Goal: Navigation & Orientation: Understand site structure

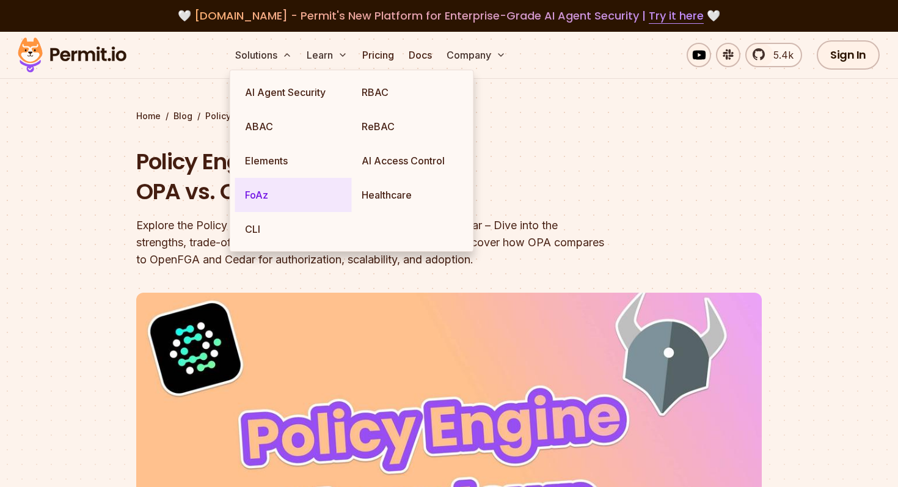
click at [258, 192] on link "FoAz" at bounding box center [293, 195] width 117 height 34
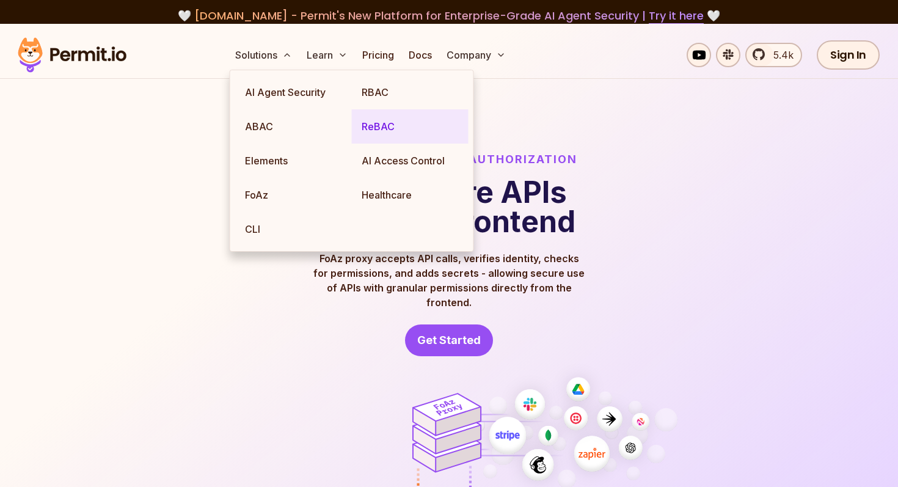
click at [380, 136] on link "ReBAC" at bounding box center [410, 126] width 117 height 34
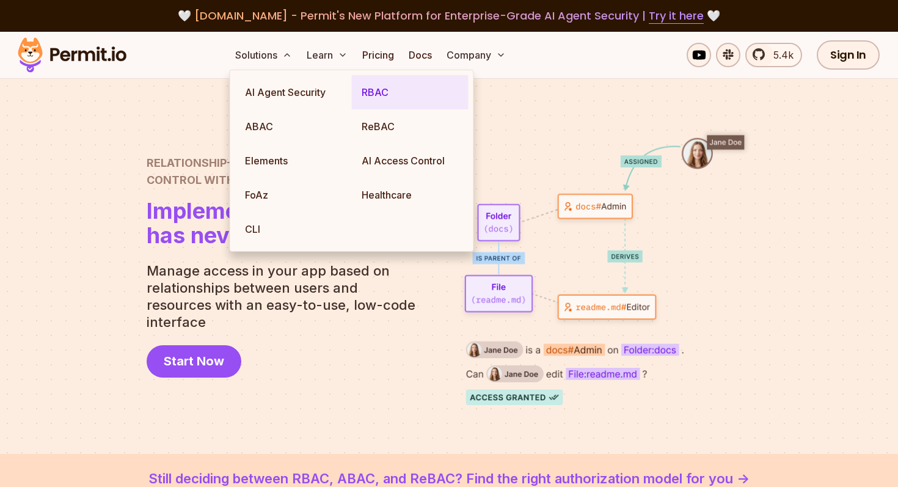
click at [386, 87] on link "RBAC" at bounding box center [410, 92] width 117 height 34
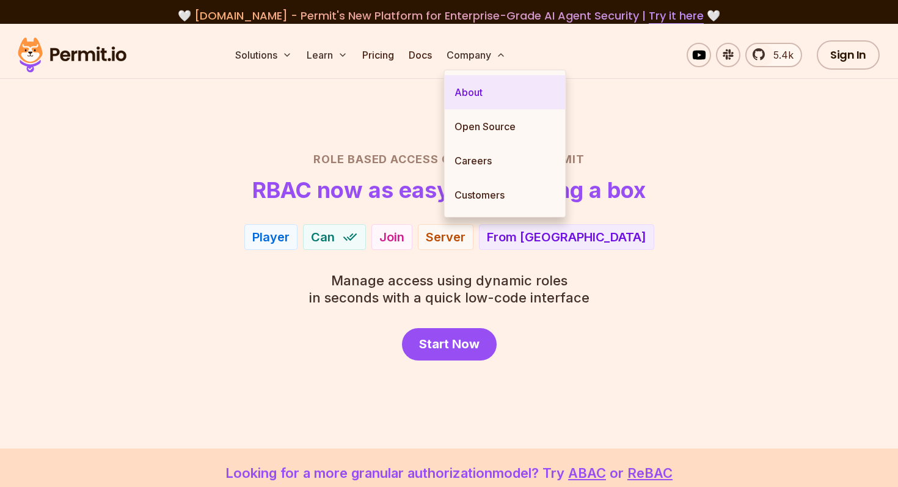
click at [470, 92] on link "About" at bounding box center [505, 92] width 121 height 34
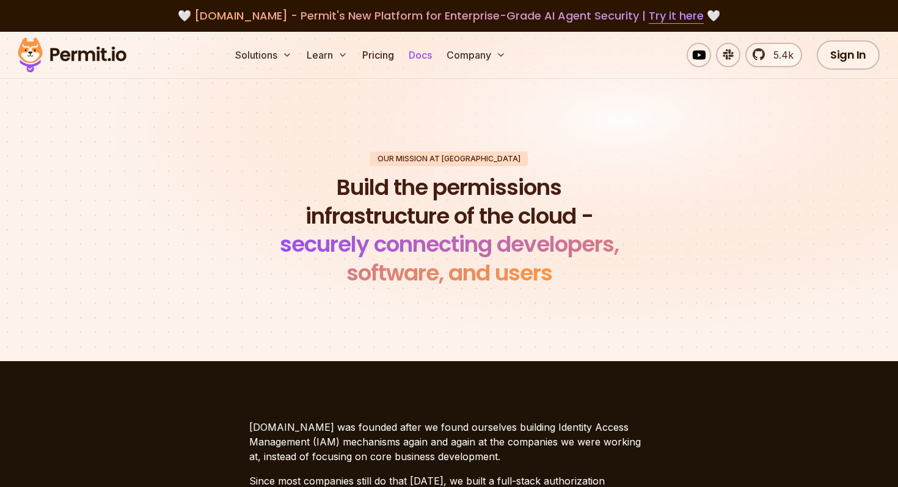
click at [420, 53] on link "Docs" at bounding box center [420, 55] width 33 height 24
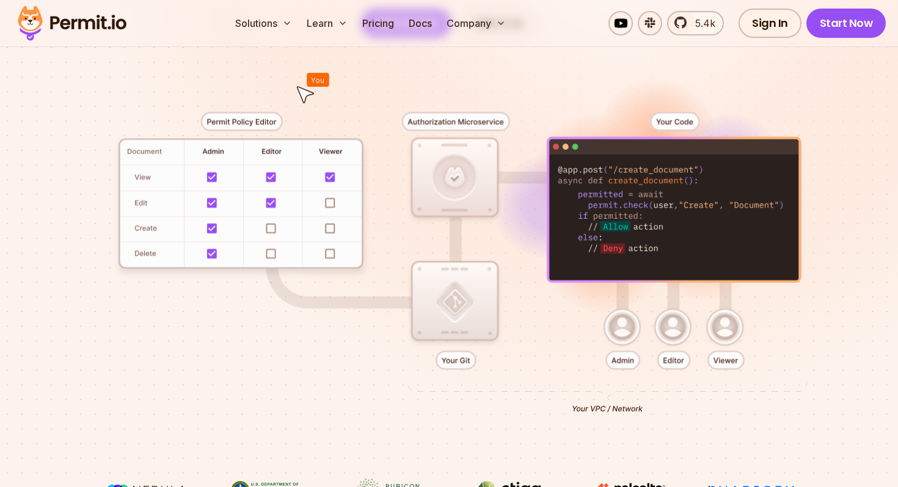
scroll to position [256, 0]
